Goal: Task Accomplishment & Management: Manage account settings

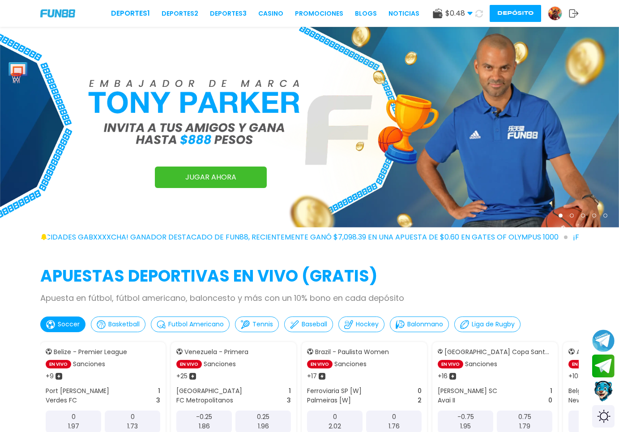
click at [561, 14] on img at bounding box center [555, 13] width 13 height 13
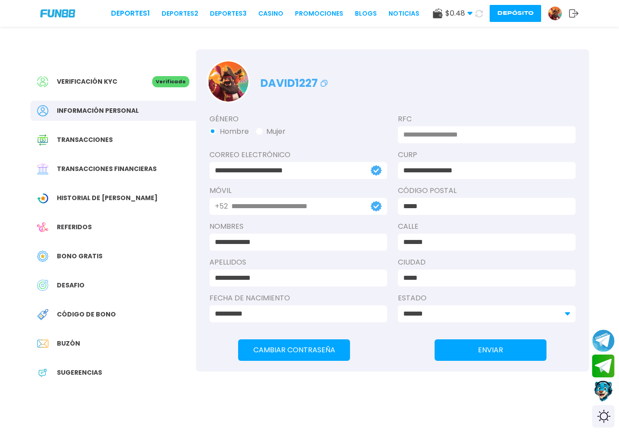
click at [570, 14] on use at bounding box center [574, 13] width 9 height 8
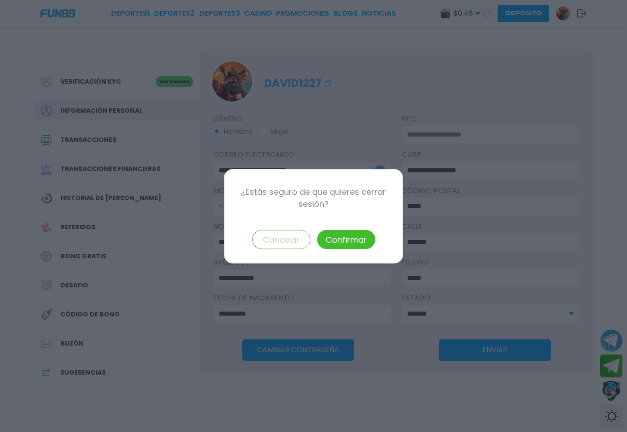
click at [345, 244] on button "Confirmar" at bounding box center [346, 239] width 58 height 19
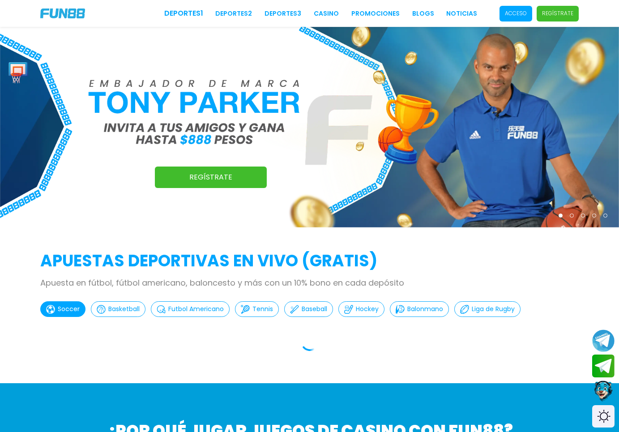
click at [519, 17] on span "Acceso" at bounding box center [516, 14] width 33 height 16
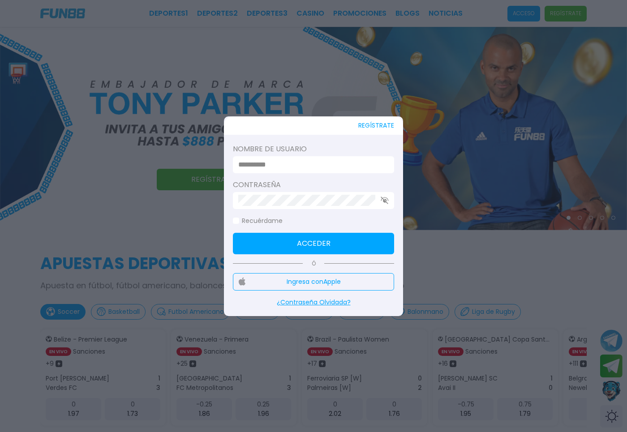
click at [292, 170] on div at bounding box center [313, 164] width 161 height 17
click at [303, 163] on input at bounding box center [310, 164] width 145 height 11
click at [292, 163] on input at bounding box center [310, 164] width 145 height 11
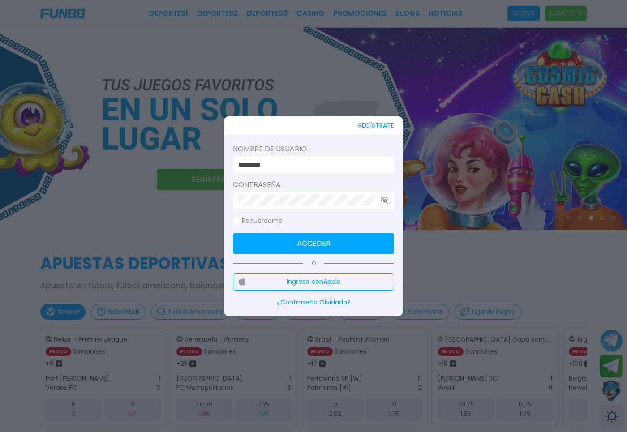
type input "********"
click at [281, 249] on button "Acceder" at bounding box center [313, 244] width 161 height 22
